Goal: Task Accomplishment & Management: Complete application form

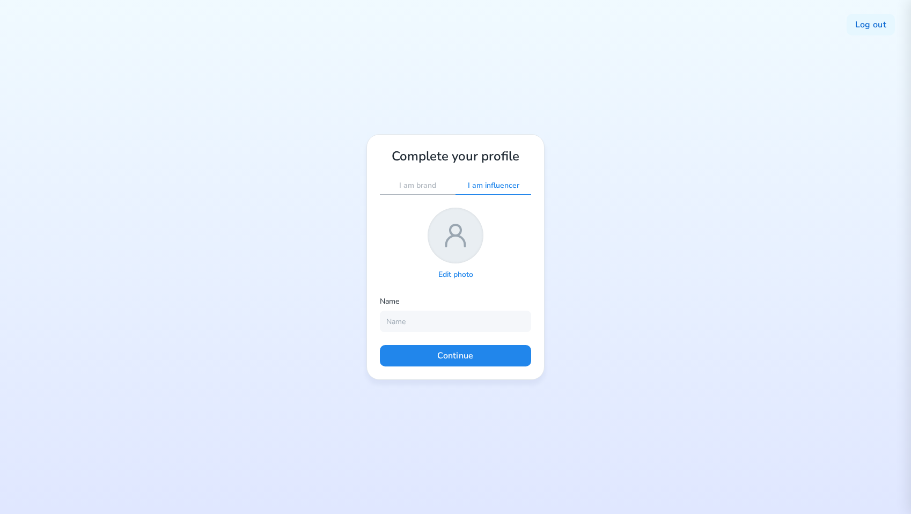
click at [501, 187] on p "I am influencer" at bounding box center [493, 186] width 51 height 10
click at [426, 186] on p "I am brand" at bounding box center [417, 186] width 37 height 10
click at [487, 186] on p "I am influencer" at bounding box center [493, 186] width 51 height 10
click at [592, 226] on div "Log out Complete your profile I am brand I am influencer Edit photo Name Contin…" at bounding box center [455, 257] width 911 height 514
click at [450, 273] on p "Edit photo" at bounding box center [455, 275] width 35 height 10
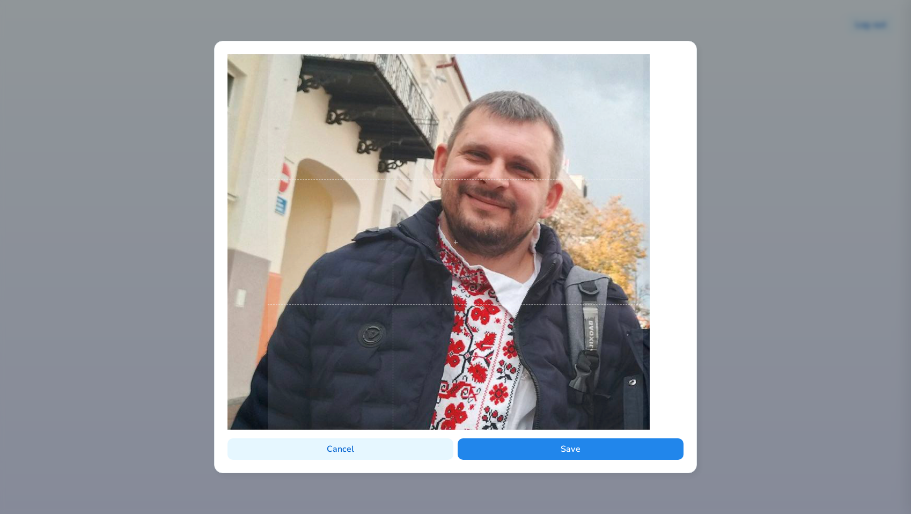
click at [491, 240] on span at bounding box center [456, 242] width 376 height 376
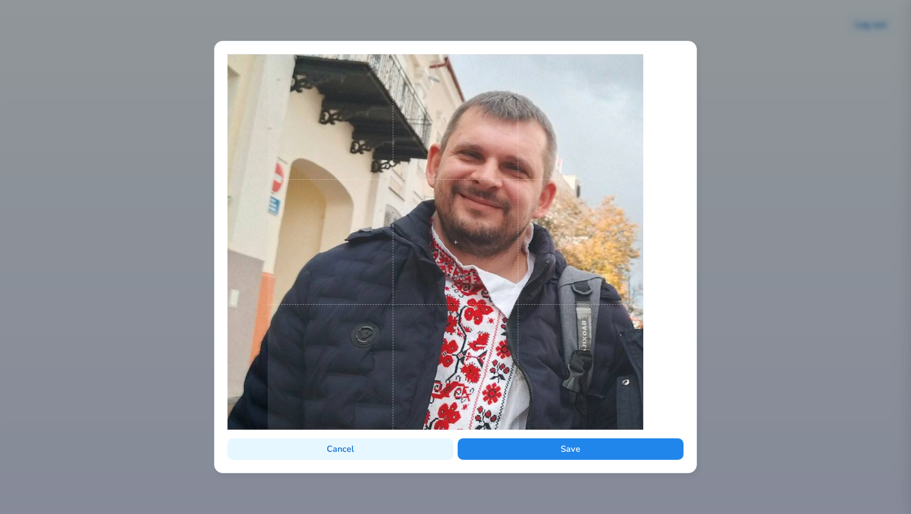
click at [525, 220] on span at bounding box center [456, 242] width 376 height 376
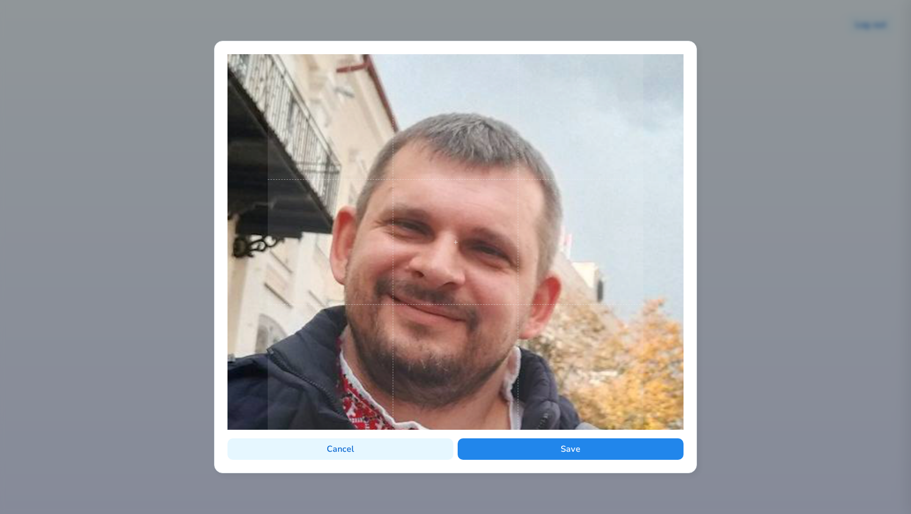
click at [590, 279] on span at bounding box center [456, 242] width 376 height 376
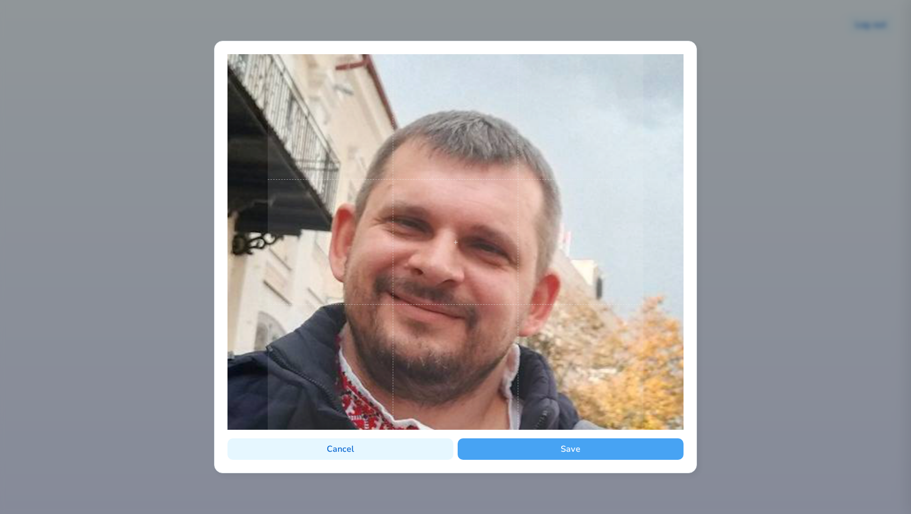
click at [563, 450] on button "Save" at bounding box center [571, 448] width 226 height 21
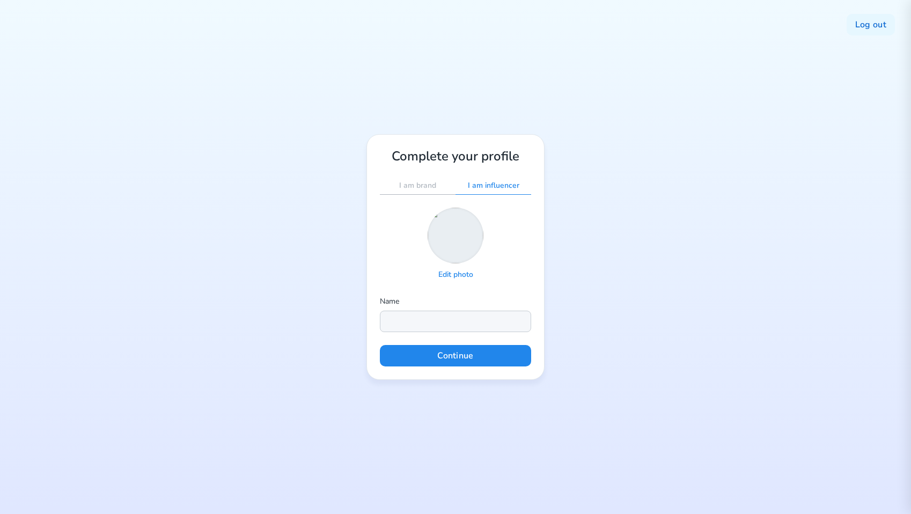
click at [436, 321] on input "text" at bounding box center [455, 321] width 151 height 21
type input "mode1"
click at [500, 359] on button "Continue" at bounding box center [455, 355] width 151 height 21
click at [447, 276] on p "Edit photo" at bounding box center [455, 275] width 35 height 10
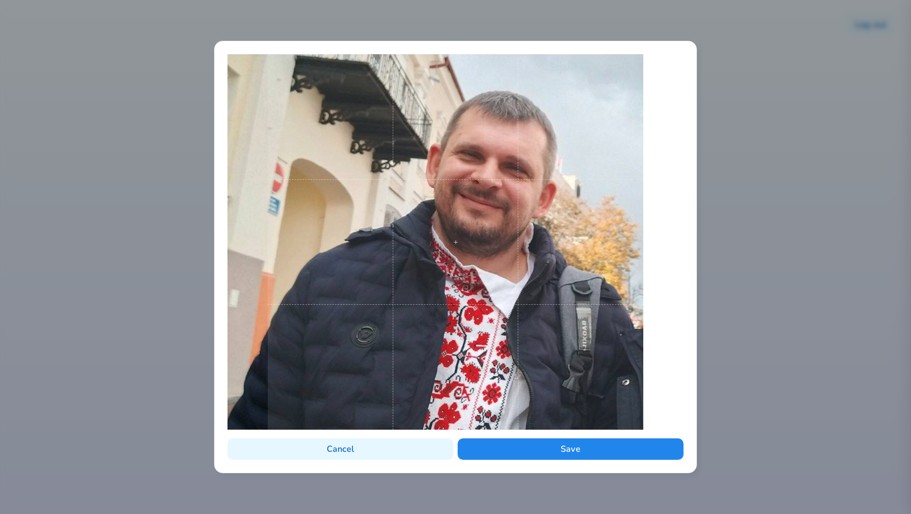
click at [505, 264] on span at bounding box center [456, 242] width 376 height 376
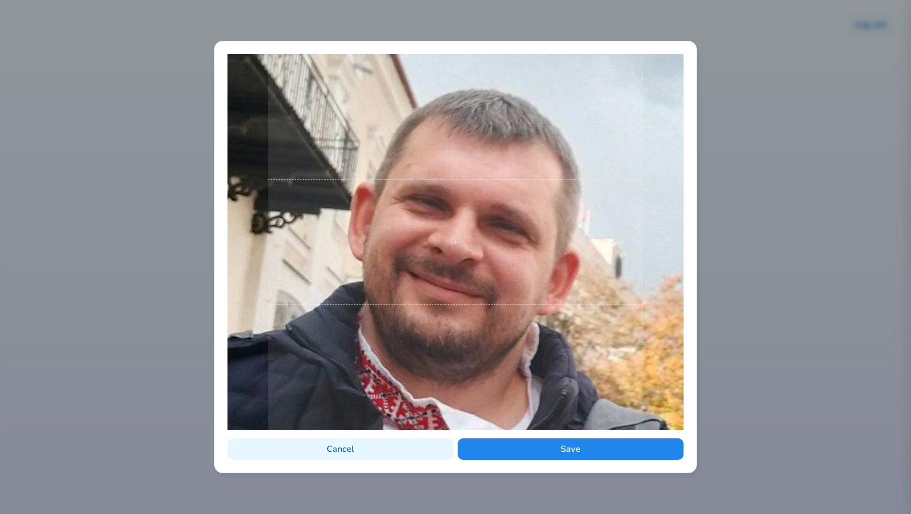
click at [561, 352] on span at bounding box center [456, 242] width 376 height 376
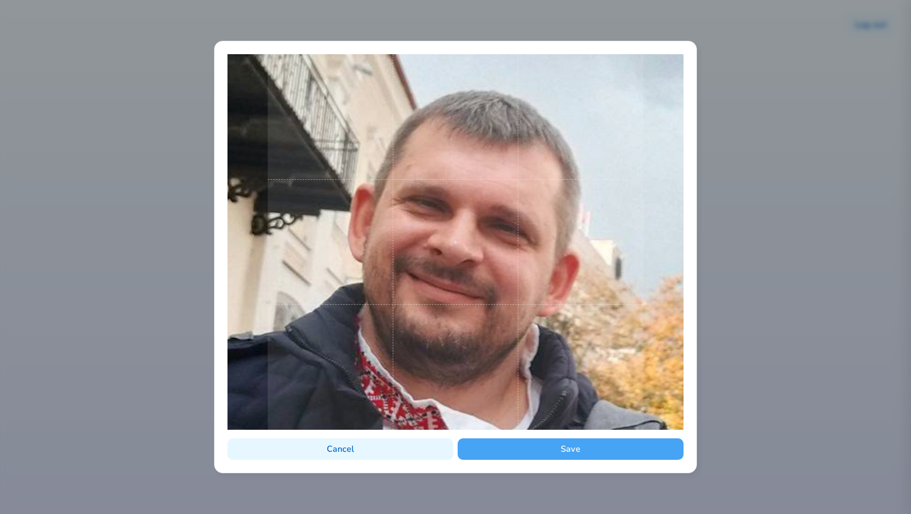
click at [562, 453] on button "Save" at bounding box center [571, 448] width 226 height 21
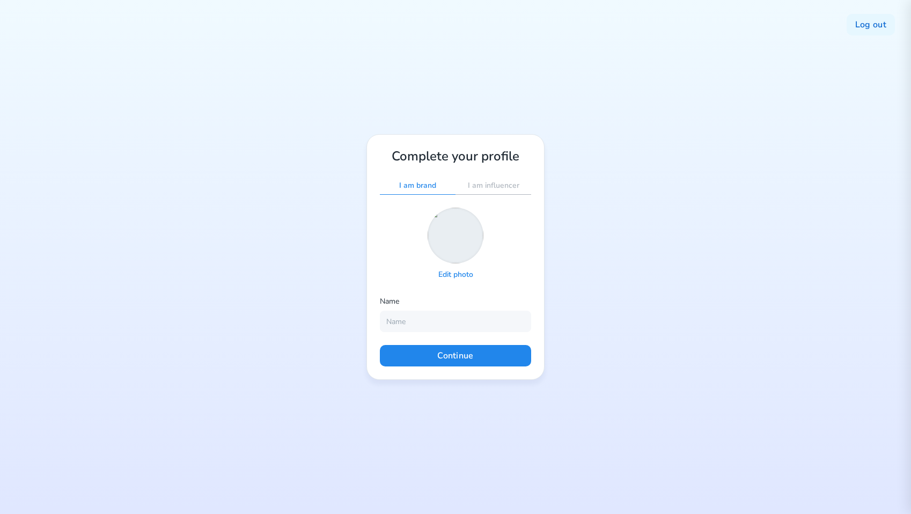
click at [487, 183] on p "I am influencer" at bounding box center [493, 186] width 51 height 10
click at [427, 316] on input "text" at bounding box center [455, 321] width 151 height 21
type input "3333"
drag, startPoint x: 430, startPoint y: 325, endPoint x: 358, endPoint y: 325, distance: 71.9
click at [358, 325] on div "Log out Complete your profile I am brand I am influencer Edit photo Name 3333 C…" at bounding box center [455, 257] width 911 height 514
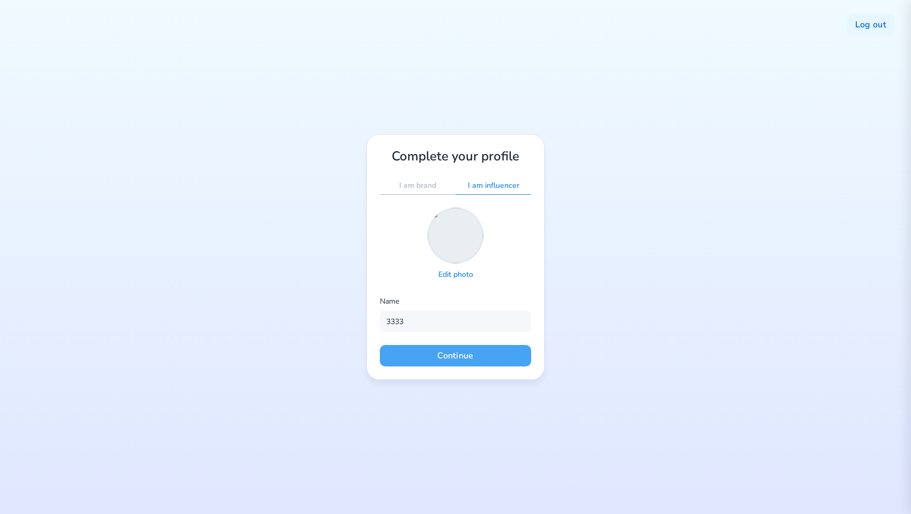
click at [432, 355] on button "Continue" at bounding box center [455, 355] width 151 height 21
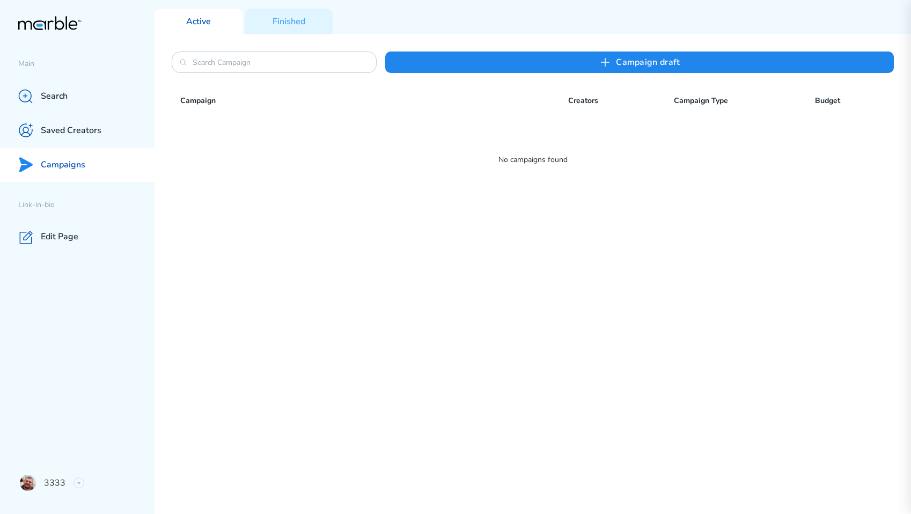
click at [666, 218] on div "Сampaign draft Campaign Creators Campaign Type Budget No campaigns found" at bounding box center [532, 274] width 756 height 480
click at [598, 324] on div "Сampaign draft Campaign Creators Campaign Type Budget No campaigns found" at bounding box center [532, 274] width 756 height 480
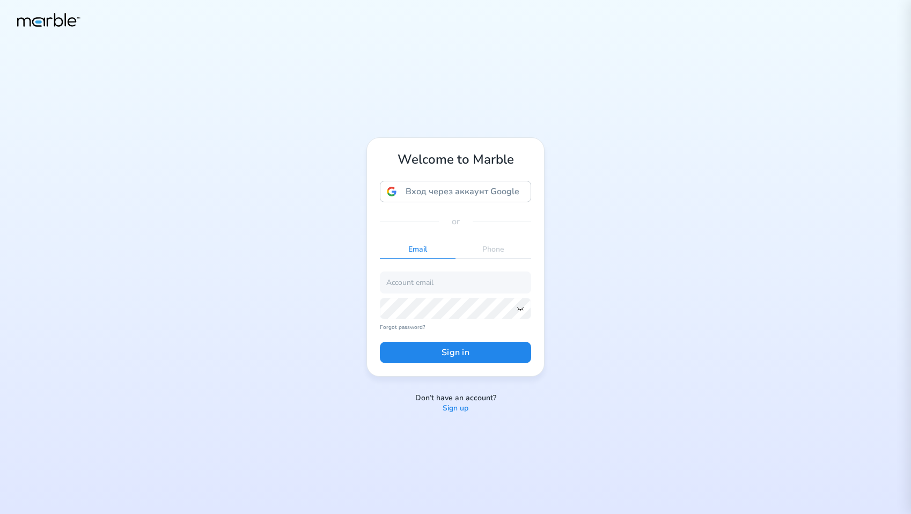
click at [459, 408] on p "Sign up" at bounding box center [456, 408] width 26 height 10
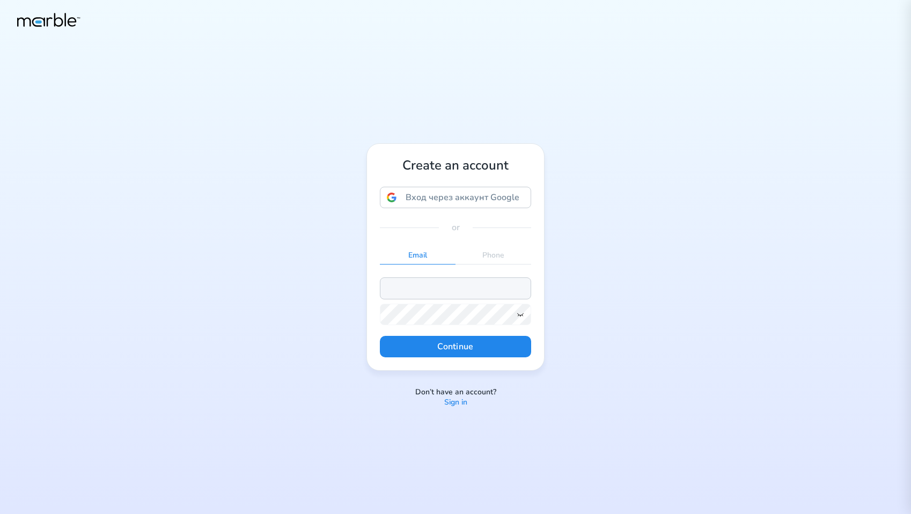
click at [425, 288] on input "email" at bounding box center [455, 287] width 151 height 21
click at [428, 291] on input "[EMAIL_ADDRESS][DOMAIN_NAME]" at bounding box center [455, 287] width 151 height 21
type input "markouski.u+5893748593784@gmail.com"
click at [519, 313] on icon at bounding box center [520, 314] width 9 height 9
click at [503, 348] on button "Continue" at bounding box center [455, 346] width 151 height 21
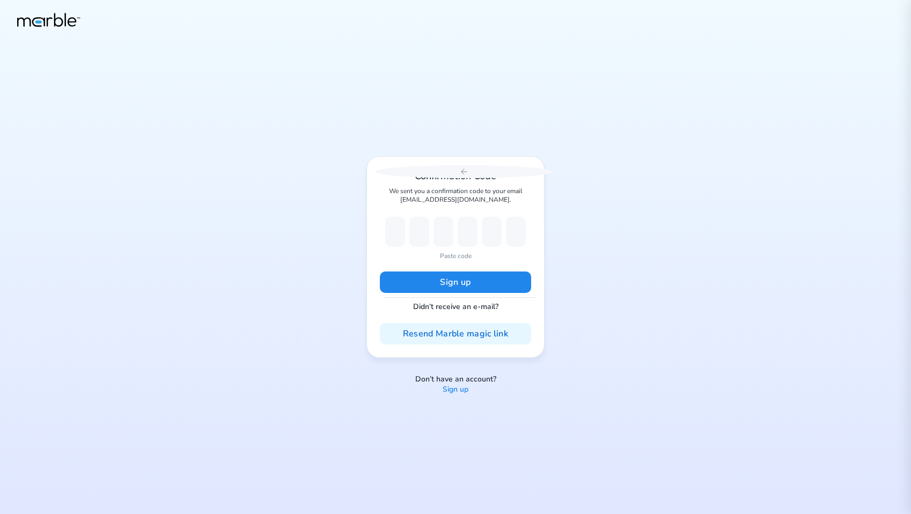
click at [459, 256] on p "Paste code" at bounding box center [456, 256] width 32 height 10
type input "7"
type input "8"
type input "0"
type input "8"
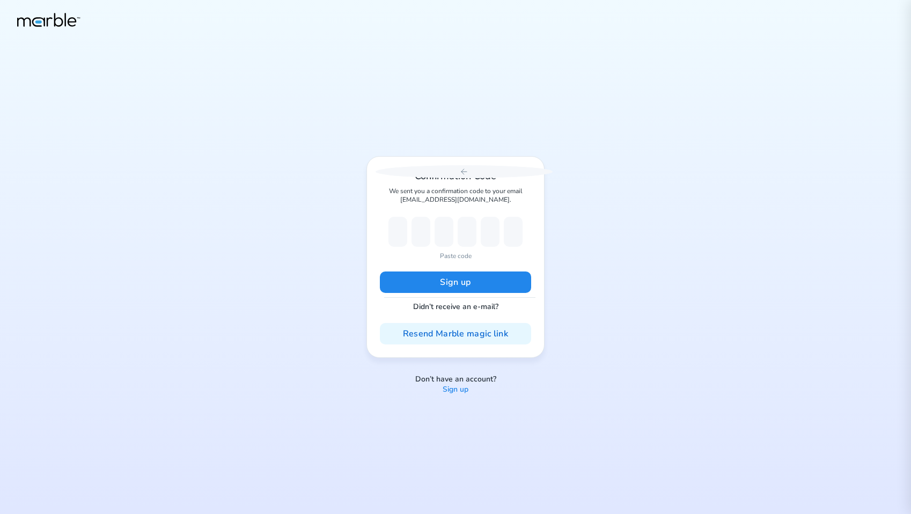
type input "9"
click at [461, 276] on button "Sign up" at bounding box center [455, 281] width 151 height 21
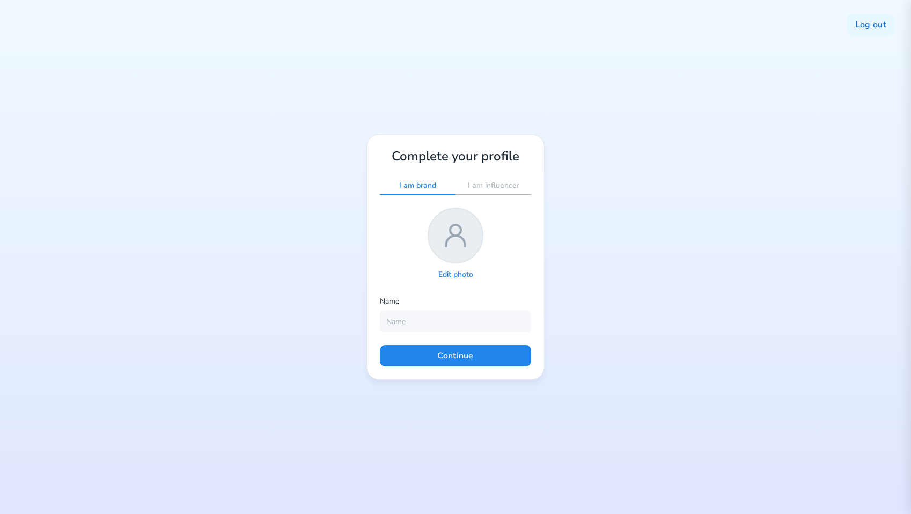
click at [459, 234] on icon at bounding box center [455, 235] width 19 height 21
click at [448, 274] on p "Edit photo" at bounding box center [455, 275] width 35 height 10
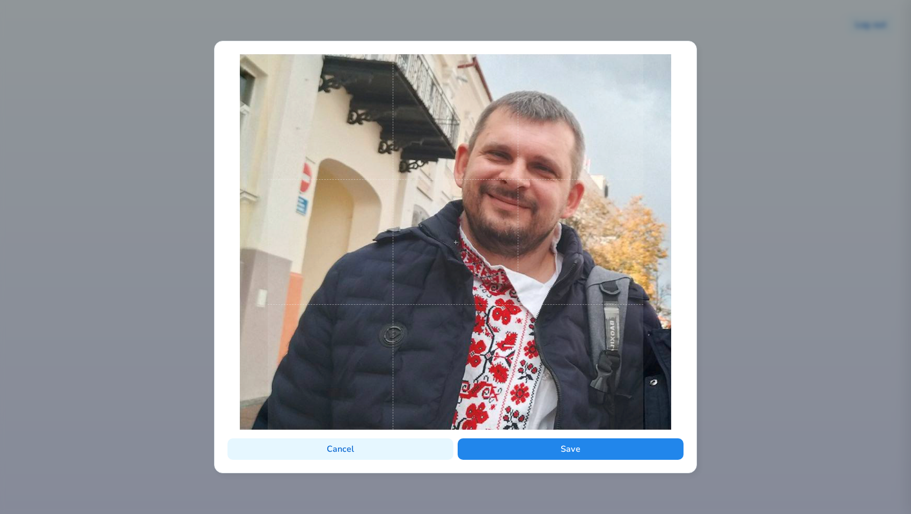
click at [484, 212] on span at bounding box center [456, 242] width 376 height 376
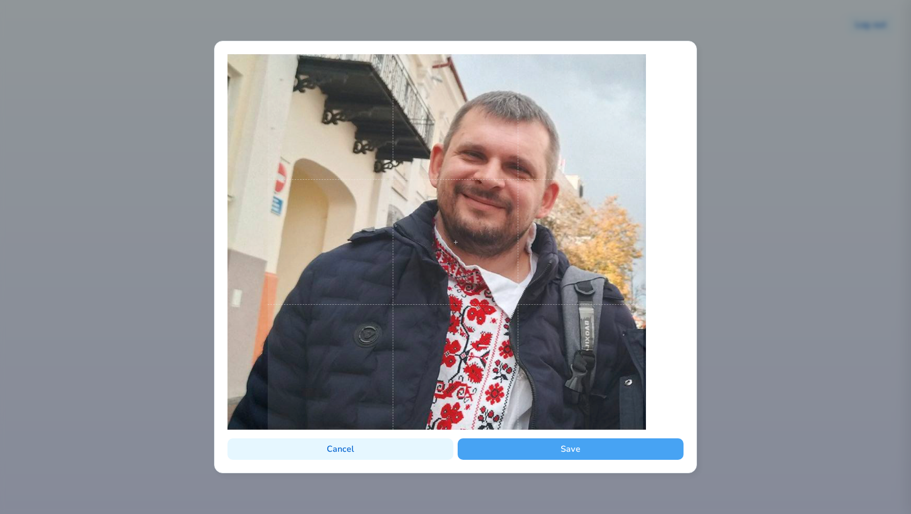
click at [494, 446] on button "Save" at bounding box center [571, 448] width 226 height 21
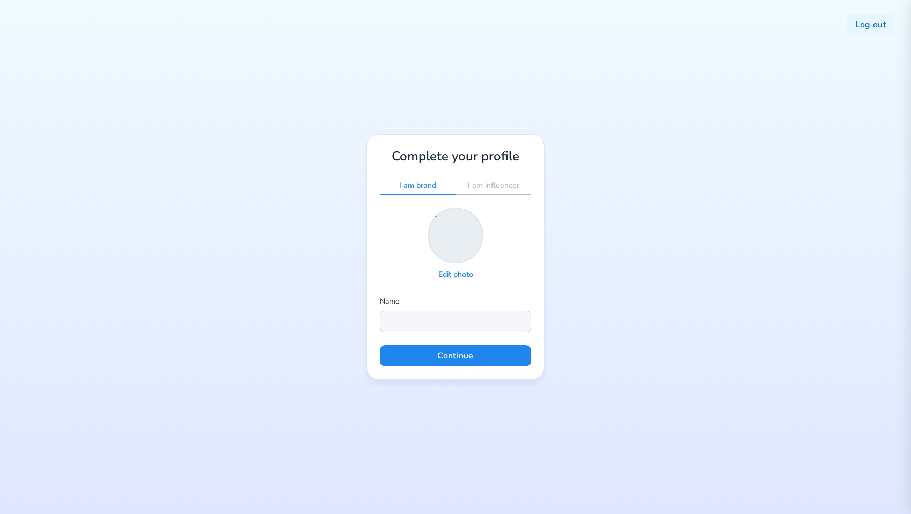
click at [440, 323] on input "text" at bounding box center [455, 321] width 151 height 21
type input "Real test mode"
click at [510, 190] on p "I am influencer" at bounding box center [493, 186] width 51 height 10
click at [472, 376] on div "Complete your profile I am brand I am influencer Edit photo Name Real test mode…" at bounding box center [455, 257] width 178 height 246
click at [470, 360] on button "Continue" at bounding box center [455, 355] width 151 height 21
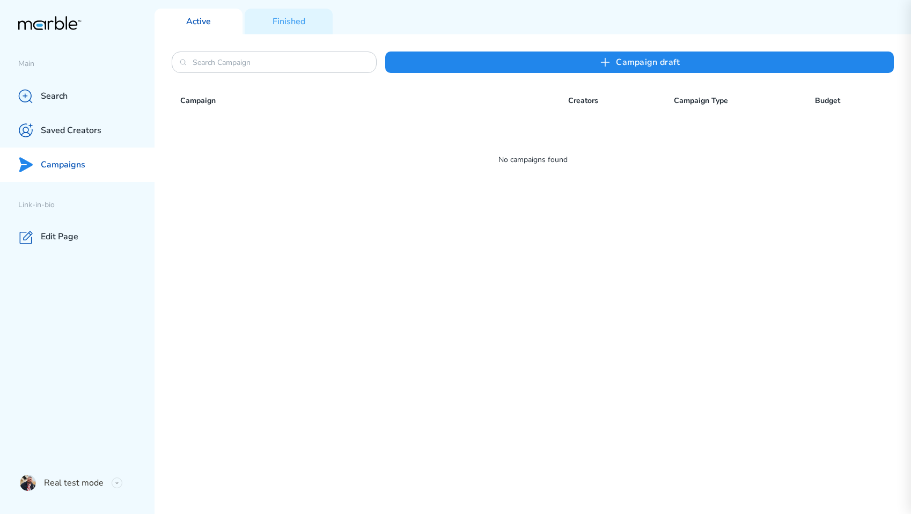
click at [525, 256] on div "Сampaign draft Campaign Creators Campaign Type Budget No campaigns found" at bounding box center [532, 274] width 756 height 480
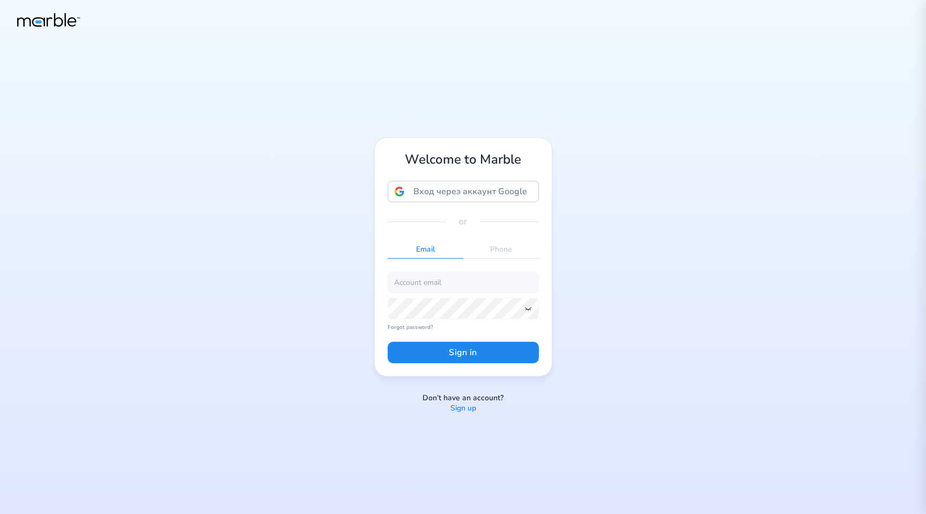
click at [469, 409] on p "Sign up" at bounding box center [464, 408] width 26 height 10
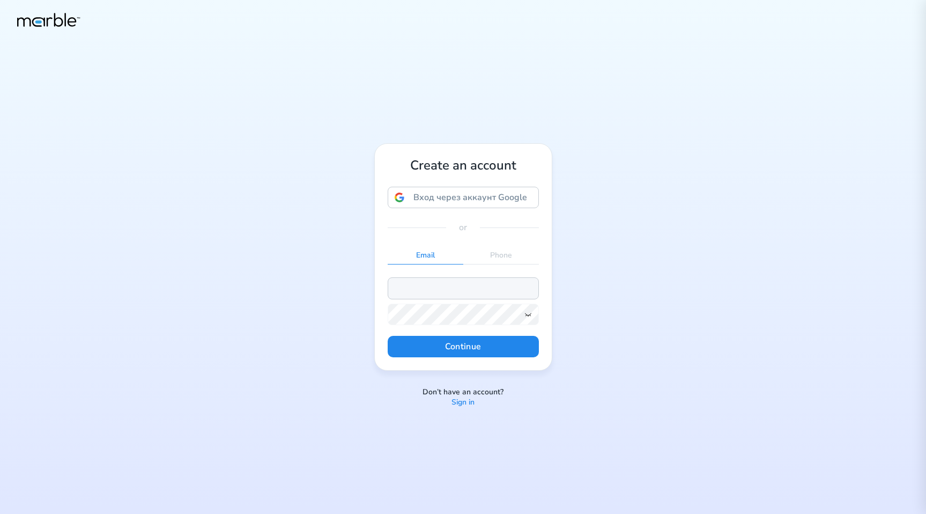
click at [425, 288] on input "email" at bounding box center [463, 287] width 151 height 21
click at [435, 291] on input "[EMAIL_ADDRESS][DOMAIN_NAME]" at bounding box center [463, 287] width 151 height 21
type input "[EMAIL_ADDRESS][DOMAIN_NAME]"
click at [527, 314] on icon at bounding box center [528, 314] width 9 height 9
click at [494, 346] on button "Continue" at bounding box center [463, 346] width 151 height 21
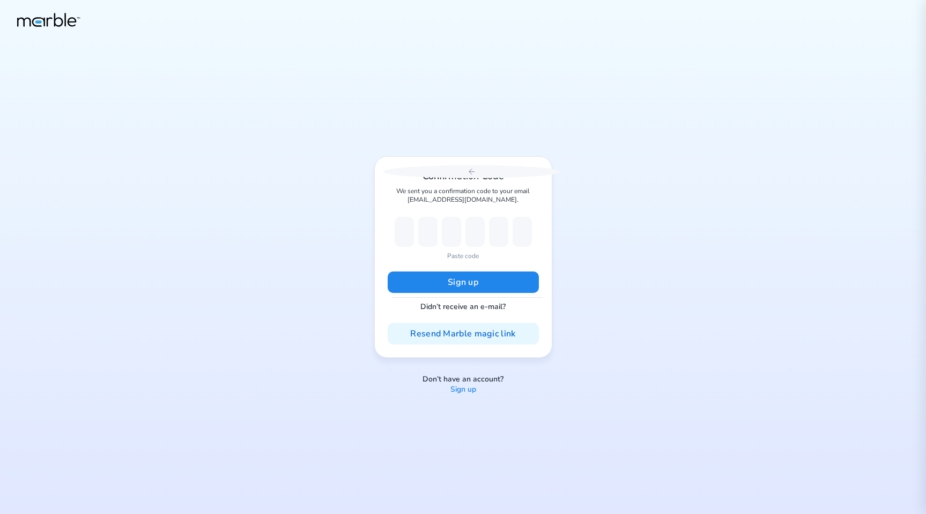
click at [462, 257] on p "Paste code" at bounding box center [463, 256] width 32 height 10
type input "5"
type input "8"
type input "9"
type input "4"
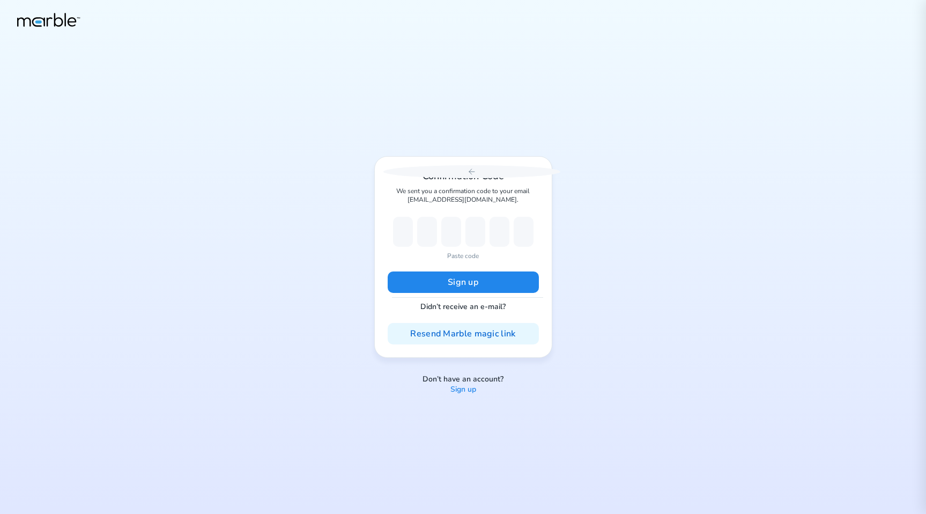
type input "4"
type input "7"
click at [458, 277] on button "Sign up" at bounding box center [463, 281] width 151 height 21
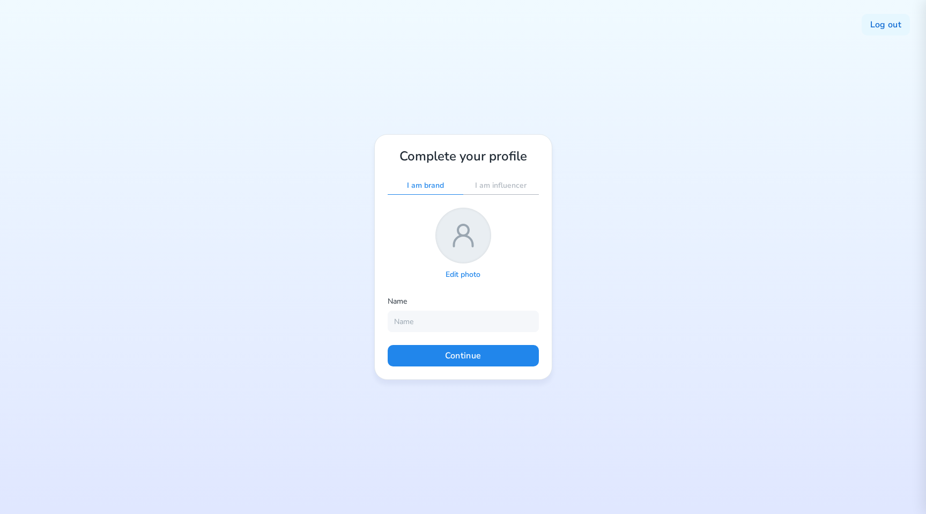
click at [503, 189] on p "I am influencer" at bounding box center [500, 186] width 51 height 10
click at [456, 314] on input "text" at bounding box center [463, 321] width 151 height 21
type input "dsf"
click at [600, 339] on div "Log out Complete your profile I am brand I am influencer Edit photo Name dsf Co…" at bounding box center [463, 257] width 926 height 514
click at [484, 355] on button "Continue" at bounding box center [463, 355] width 151 height 21
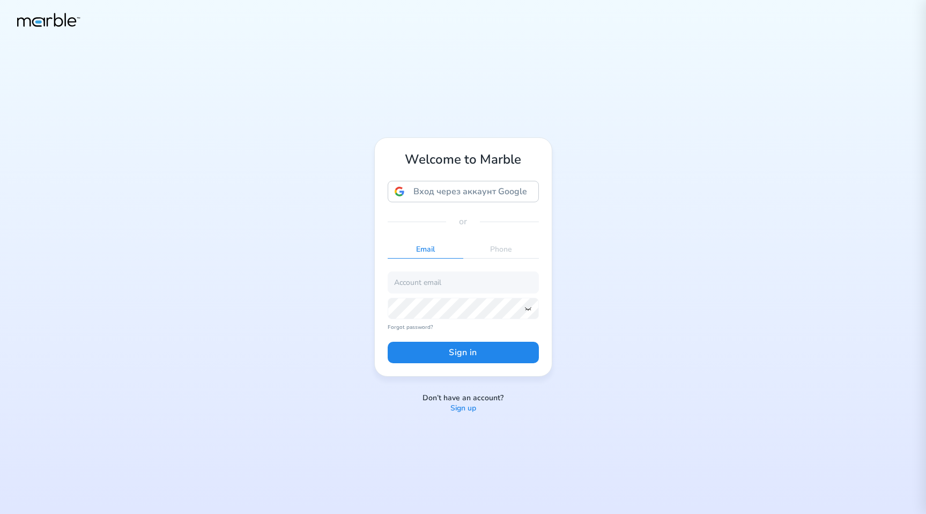
click at [458, 411] on p "Sign up" at bounding box center [464, 408] width 26 height 10
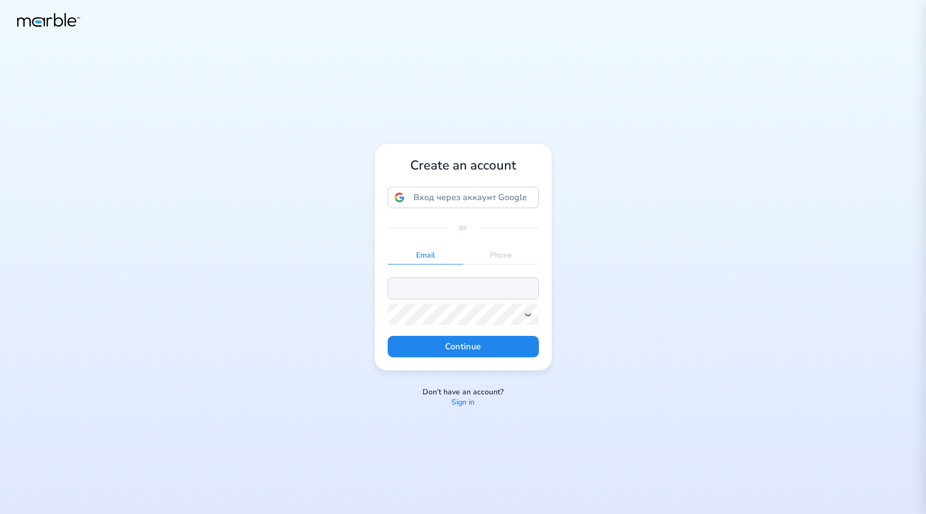
click at [469, 292] on input "email" at bounding box center [463, 287] width 151 height 21
click at [435, 290] on input "markouski.u@gmail.com" at bounding box center [463, 287] width 151 height 21
type input "markouski.u+9838478598@gmail.com"
click at [525, 313] on icon at bounding box center [528, 314] width 9 height 9
click at [476, 344] on button "Continue" at bounding box center [463, 346] width 151 height 21
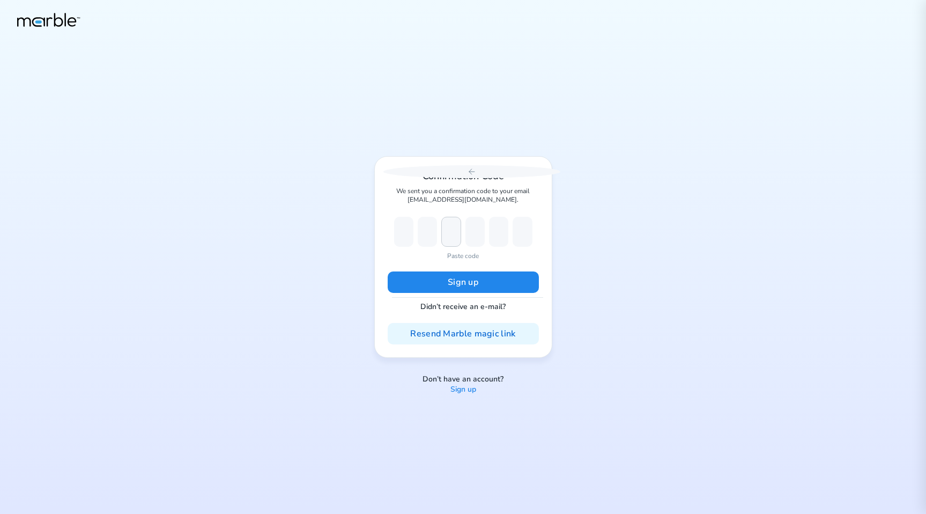
click at [461, 248] on div "Paste code" at bounding box center [463, 239] width 138 height 44
click at [458, 253] on p "Paste code" at bounding box center [463, 256] width 32 height 10
type input "6"
type input "1"
type input "5"
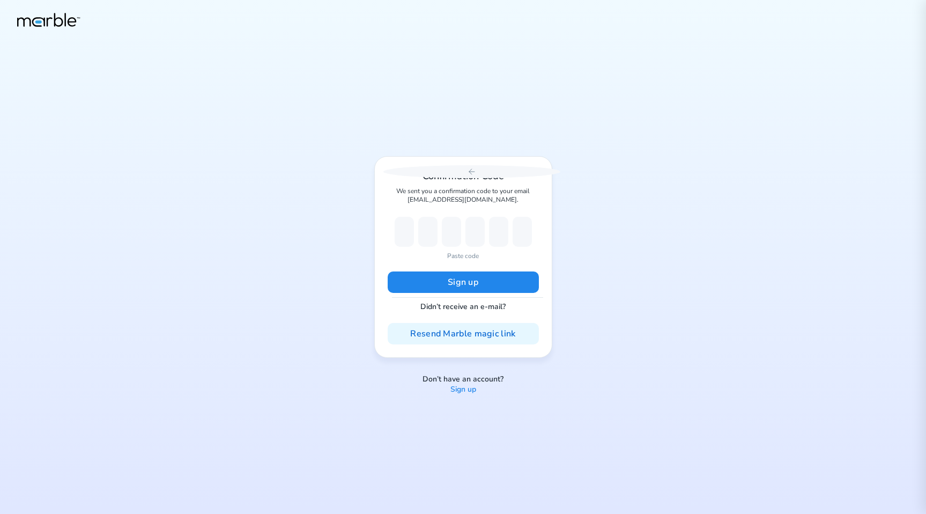
type input "3"
type input "5"
click at [461, 282] on button "Sign up" at bounding box center [463, 281] width 151 height 21
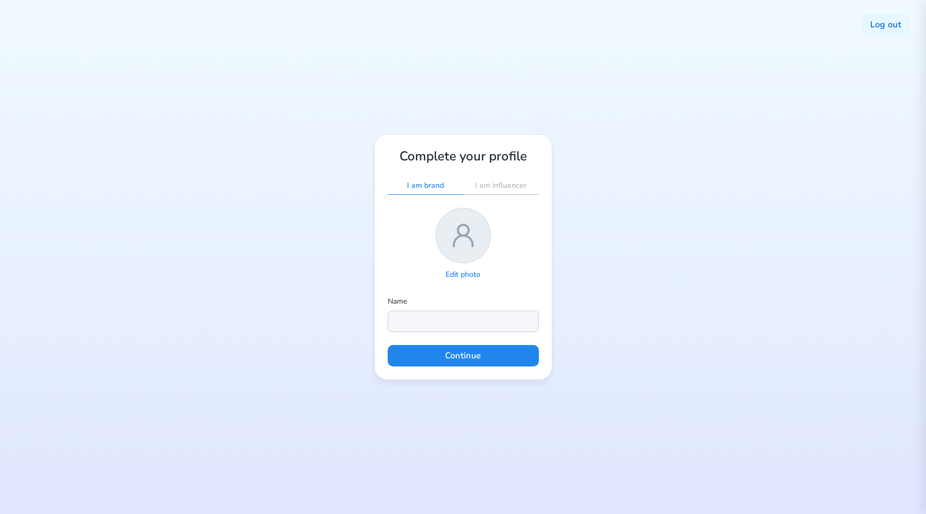
click at [475, 319] on input "text" at bounding box center [463, 321] width 151 height 21
click at [436, 319] on input "text" at bounding box center [463, 321] width 151 height 21
type input "dddd"
click at [732, 329] on div "Log out Complete your profile I am brand I am influencer Edit photo Name dddd C…" at bounding box center [463, 257] width 926 height 514
click at [498, 358] on button "Continue" at bounding box center [463, 355] width 151 height 21
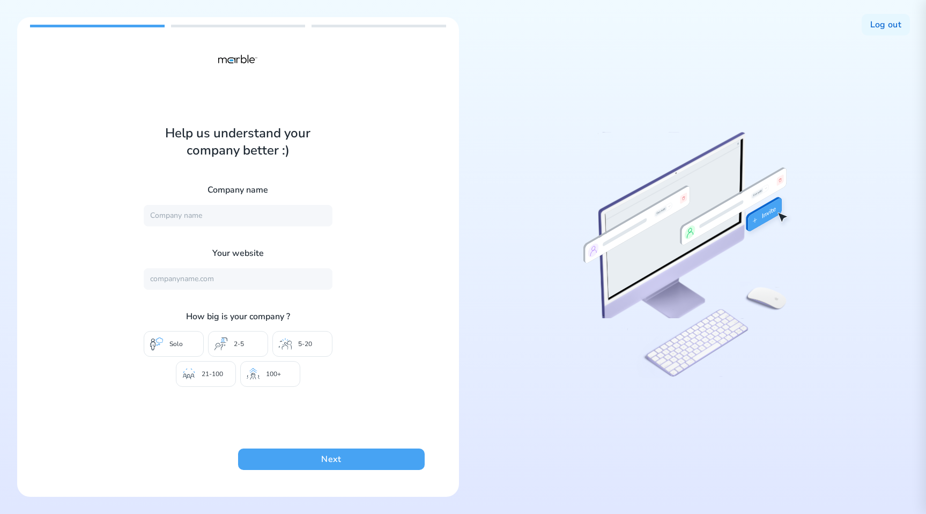
click at [336, 461] on button "Next" at bounding box center [331, 458] width 186 height 21
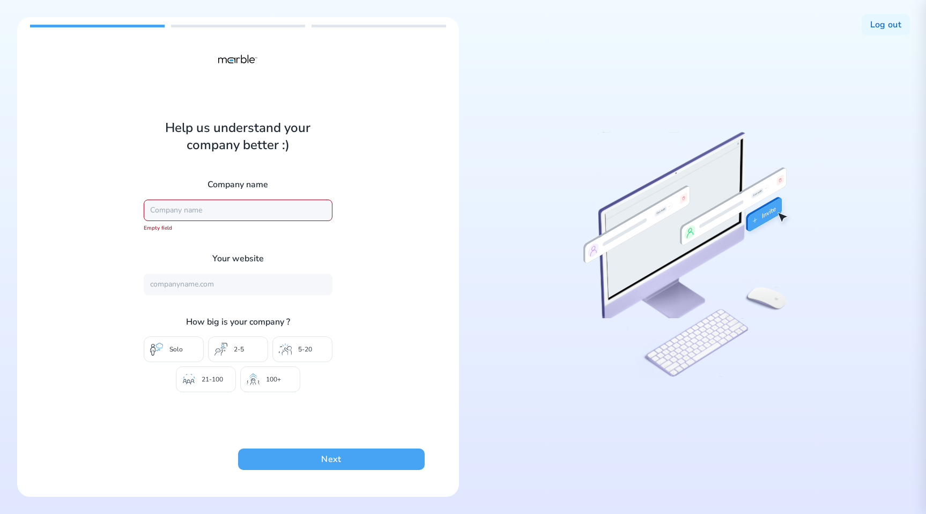
click at [336, 461] on button "Next" at bounding box center [331, 458] width 186 height 21
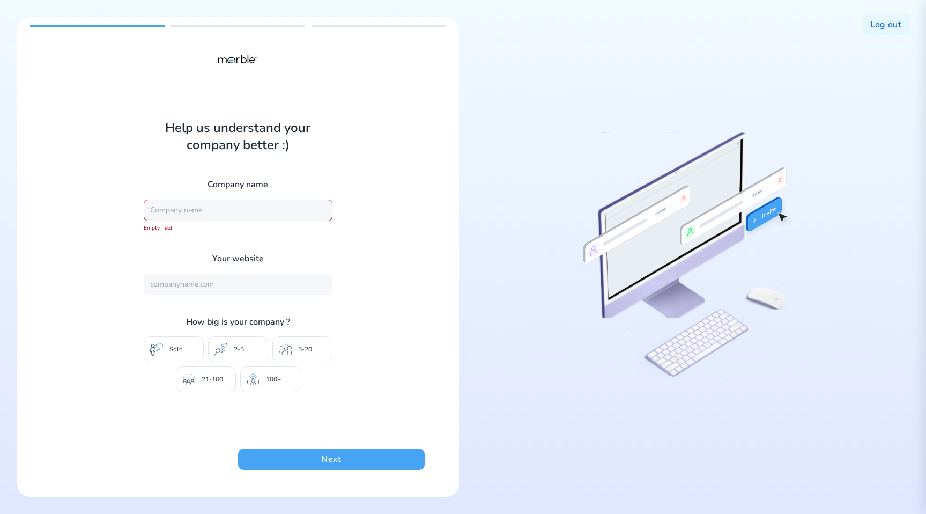
click at [336, 461] on button "Next" at bounding box center [331, 458] width 186 height 21
click at [877, 26] on button "Log out" at bounding box center [886, 24] width 48 height 21
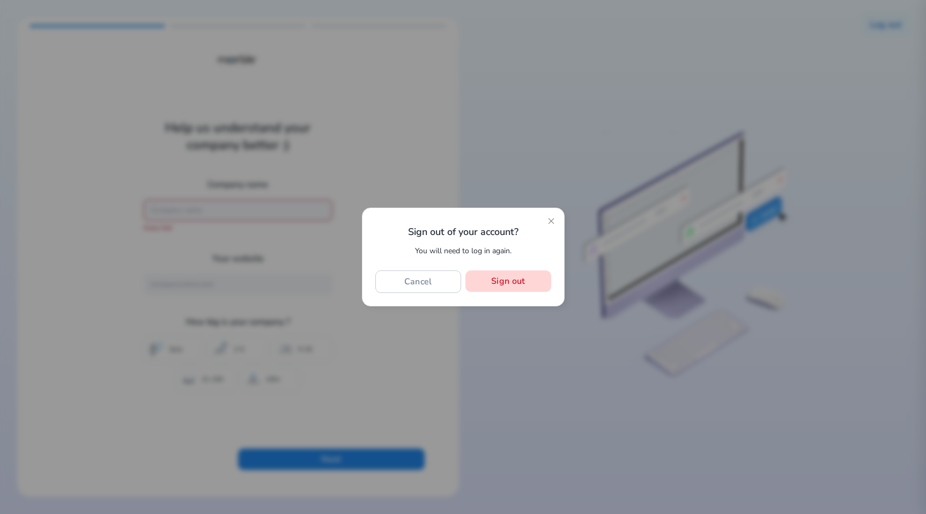
click at [506, 290] on button "Sign out" at bounding box center [508, 280] width 85 height 21
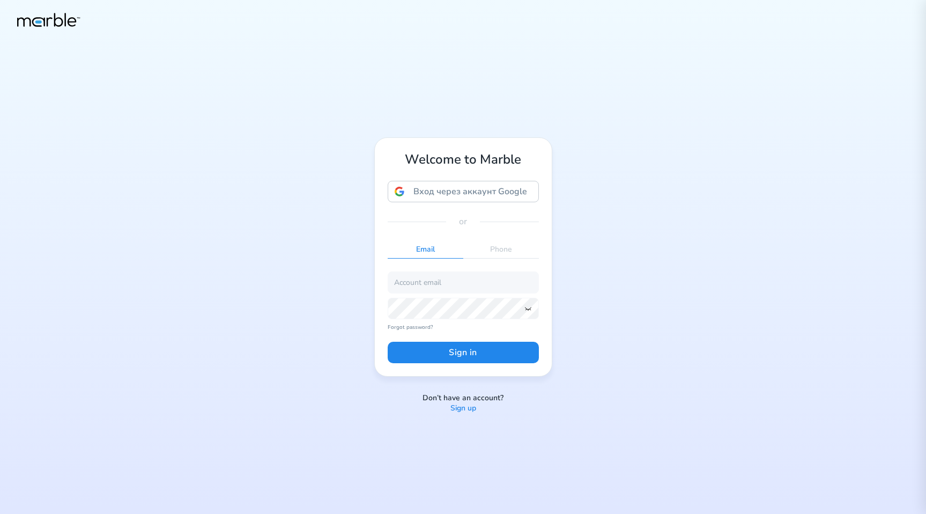
click at [458, 410] on p "Sign up" at bounding box center [464, 408] width 26 height 10
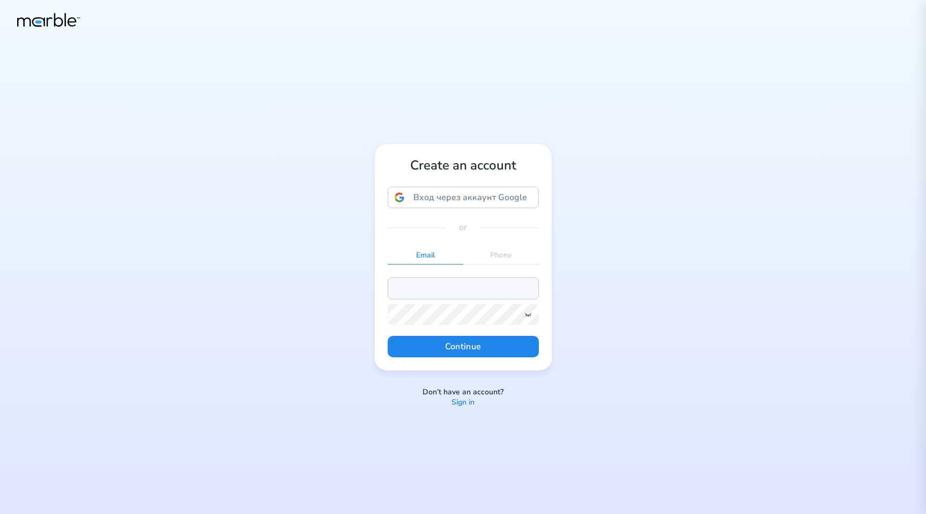
click at [427, 289] on input "email" at bounding box center [463, 287] width 151 height 21
click at [435, 288] on input "[EMAIL_ADDRESS][DOMAIN_NAME]" at bounding box center [463, 287] width 151 height 21
type input "markouski.u+34894573489@gmail.com"
click at [531, 316] on icon at bounding box center [528, 314] width 9 height 9
click at [511, 344] on button "Continue" at bounding box center [463, 346] width 151 height 21
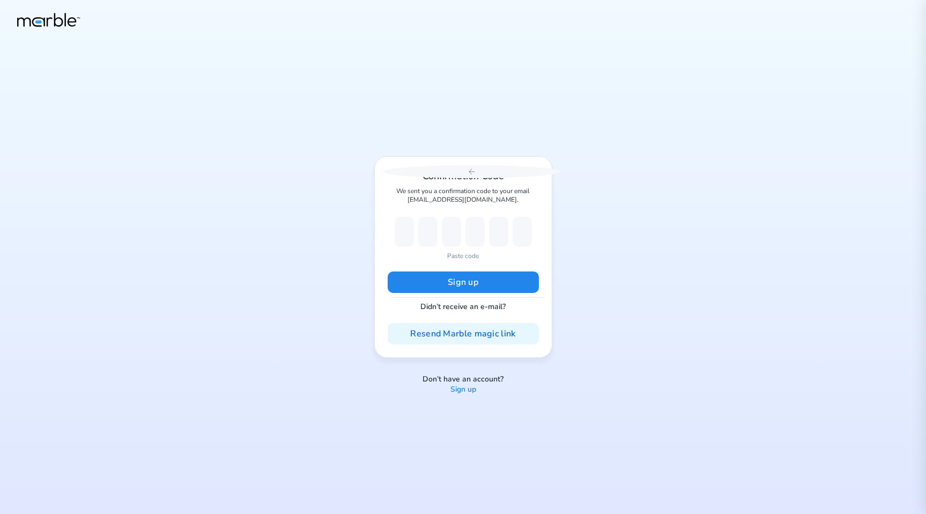
click at [469, 255] on p "Paste code" at bounding box center [463, 256] width 32 height 10
type input "0"
type input "5"
type input "8"
type input "3"
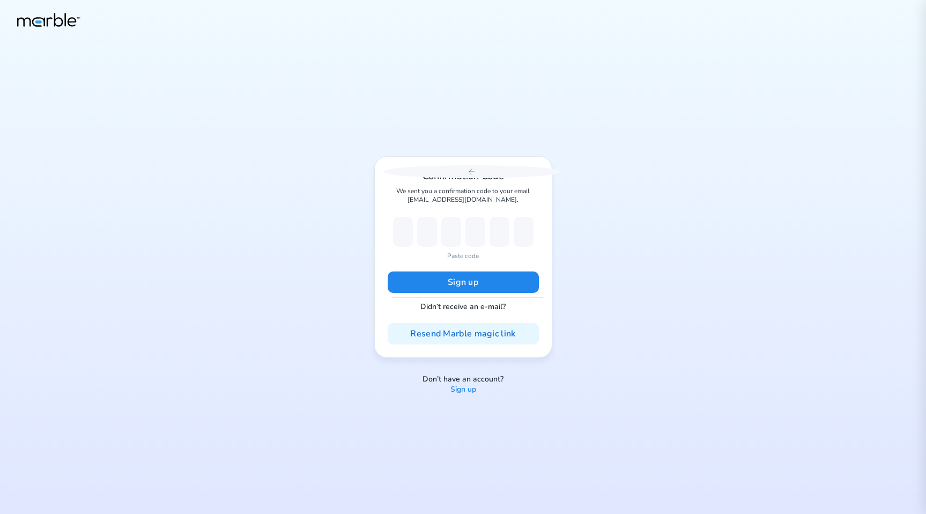
type input "8"
type input "9"
click at [473, 282] on button "Sign up" at bounding box center [463, 281] width 151 height 21
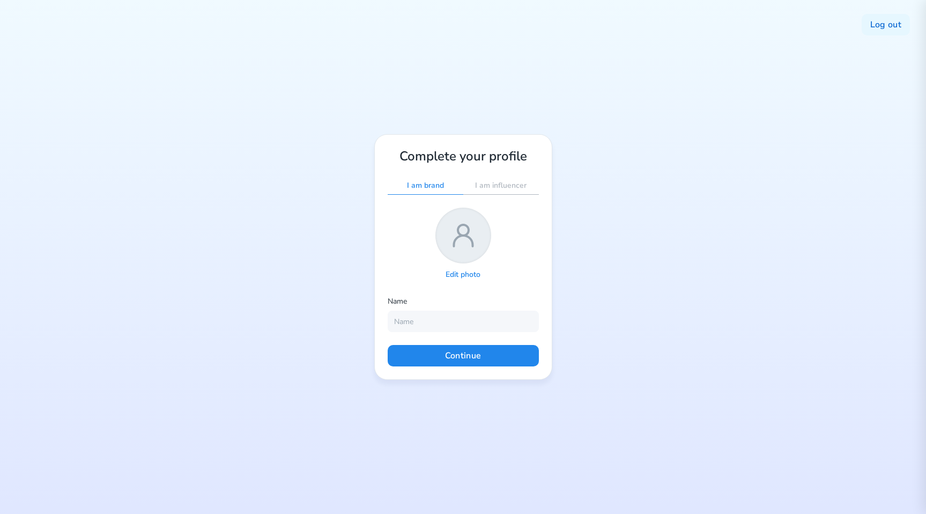
click at [509, 189] on p "I am influencer" at bounding box center [500, 186] width 51 height 10
click at [474, 317] on input "text" at bounding box center [463, 321] width 151 height 21
type input "mode1"
click at [458, 357] on button "Continue" at bounding box center [463, 355] width 151 height 21
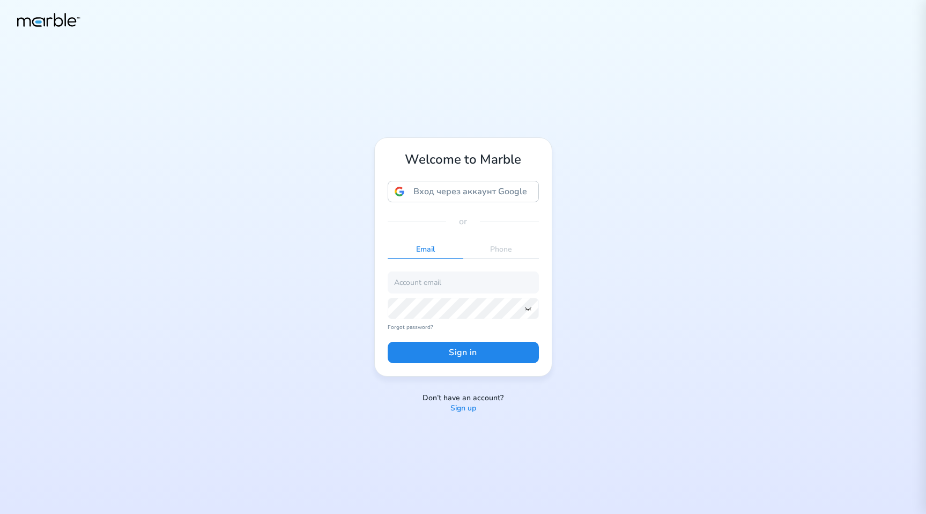
click at [465, 410] on p "Sign up" at bounding box center [464, 408] width 26 height 10
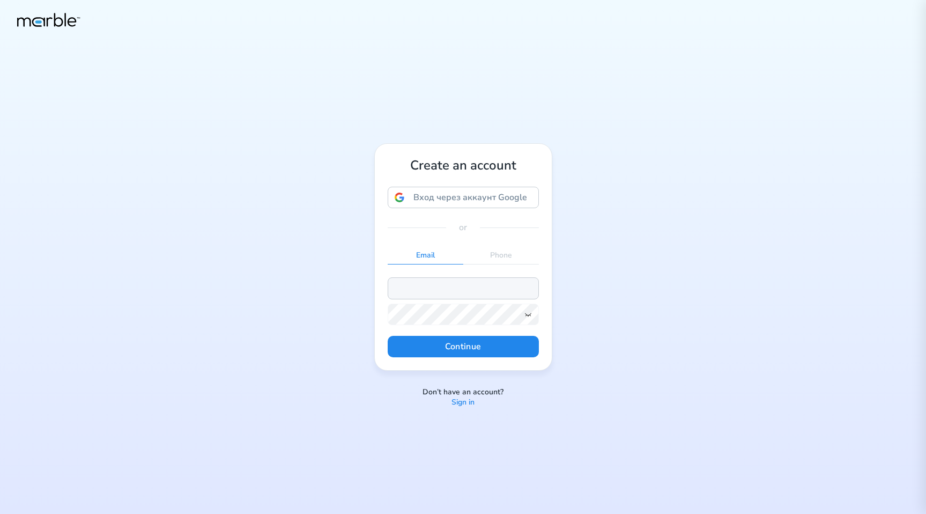
click at [483, 289] on input "email" at bounding box center [463, 287] width 151 height 21
click at [434, 289] on input "[EMAIL_ADDRESS][DOMAIN_NAME]" at bounding box center [463, 287] width 151 height 21
type input "[EMAIL_ADDRESS][DOMAIN_NAME]"
click at [528, 316] on icon at bounding box center [528, 314] width 9 height 9
click at [503, 348] on button "Continue" at bounding box center [463, 346] width 151 height 21
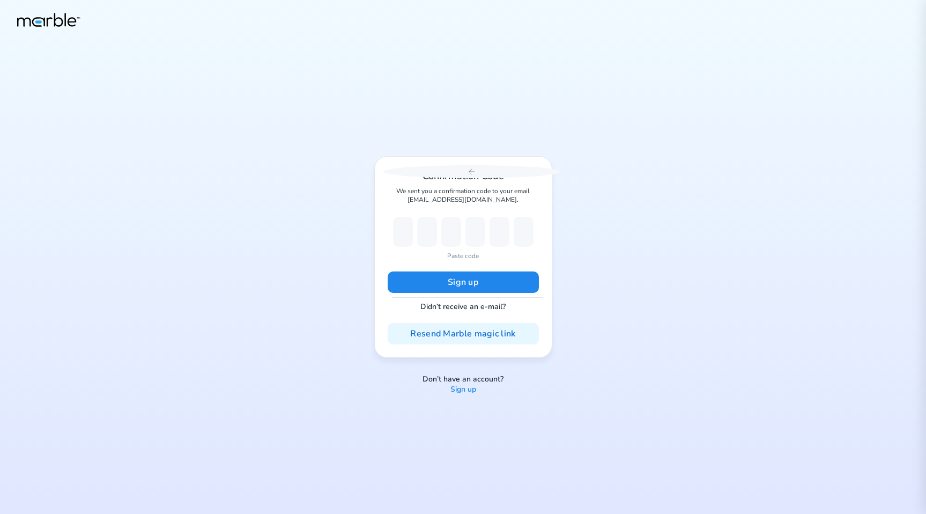
click at [461, 256] on p "Paste code" at bounding box center [463, 256] width 32 height 10
type input "8"
type input "9"
type input "8"
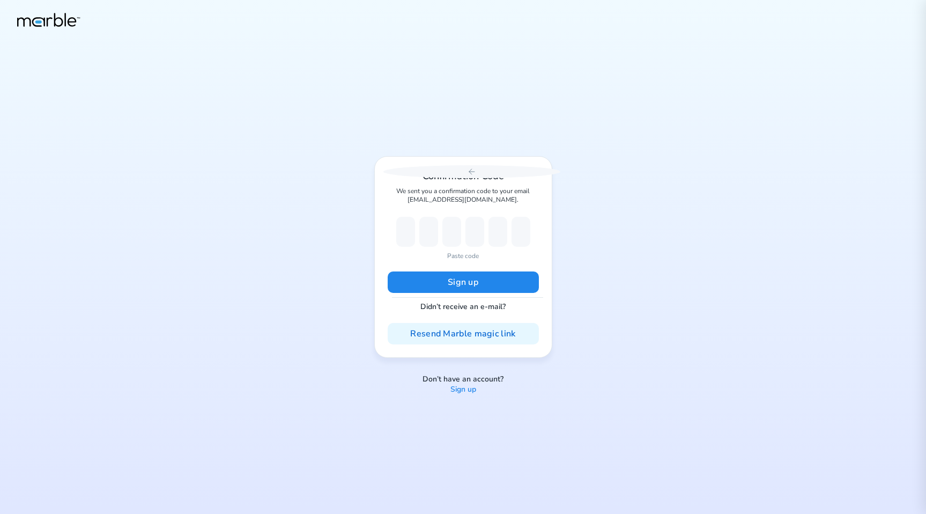
type input "6"
type input "7"
click at [456, 278] on button "Sign up" at bounding box center [463, 281] width 151 height 21
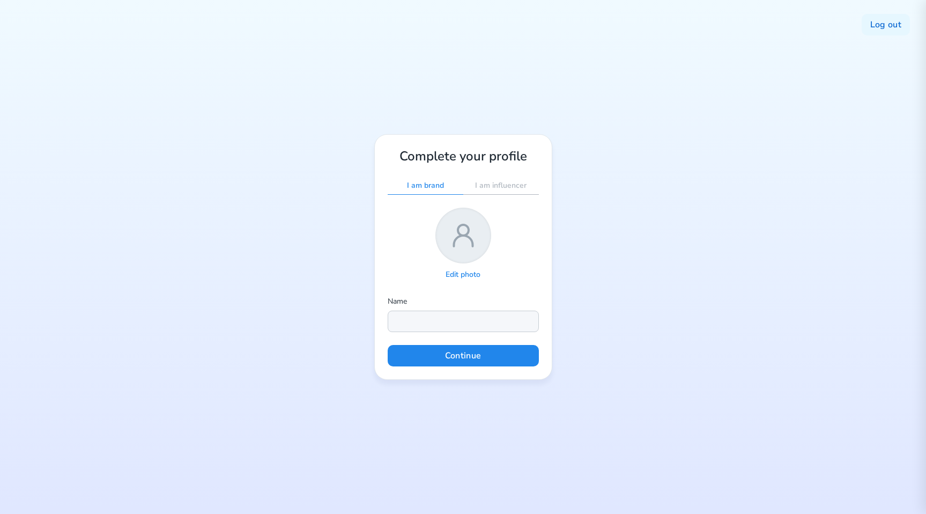
click at [471, 321] on input "text" at bounding box center [463, 321] width 151 height 21
type input "[PERSON_NAME]"
click at [490, 190] on p "I am influencer" at bounding box center [500, 186] width 51 height 10
click at [477, 355] on button "Continue" at bounding box center [463, 355] width 151 height 21
